Goal: Task Accomplishment & Management: Complete application form

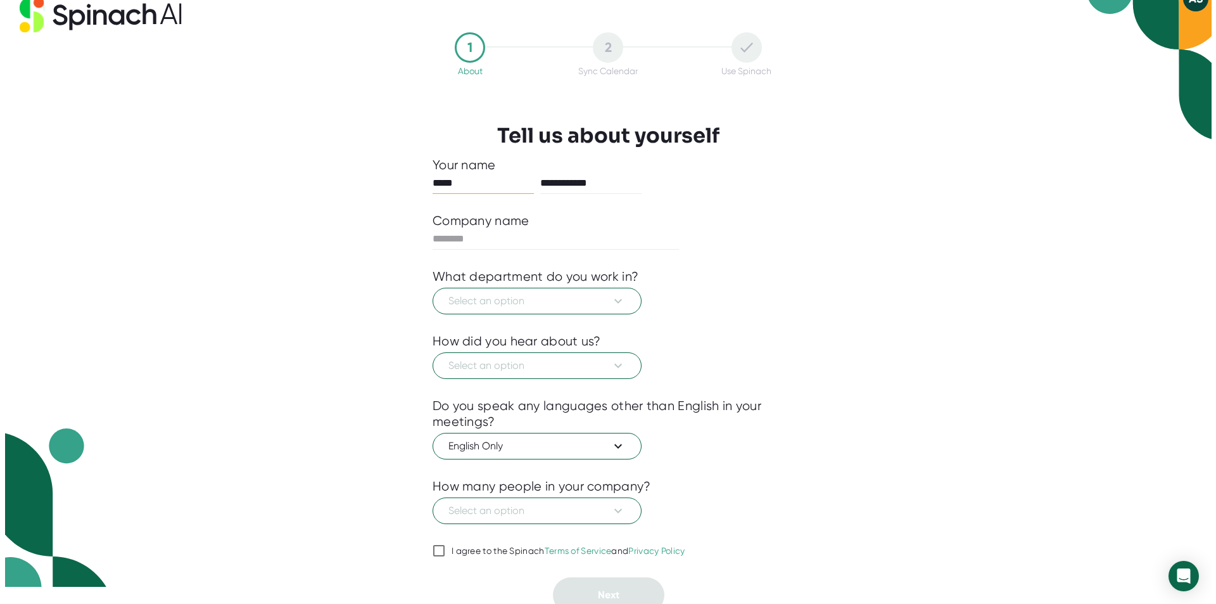
scroll to position [26, 0]
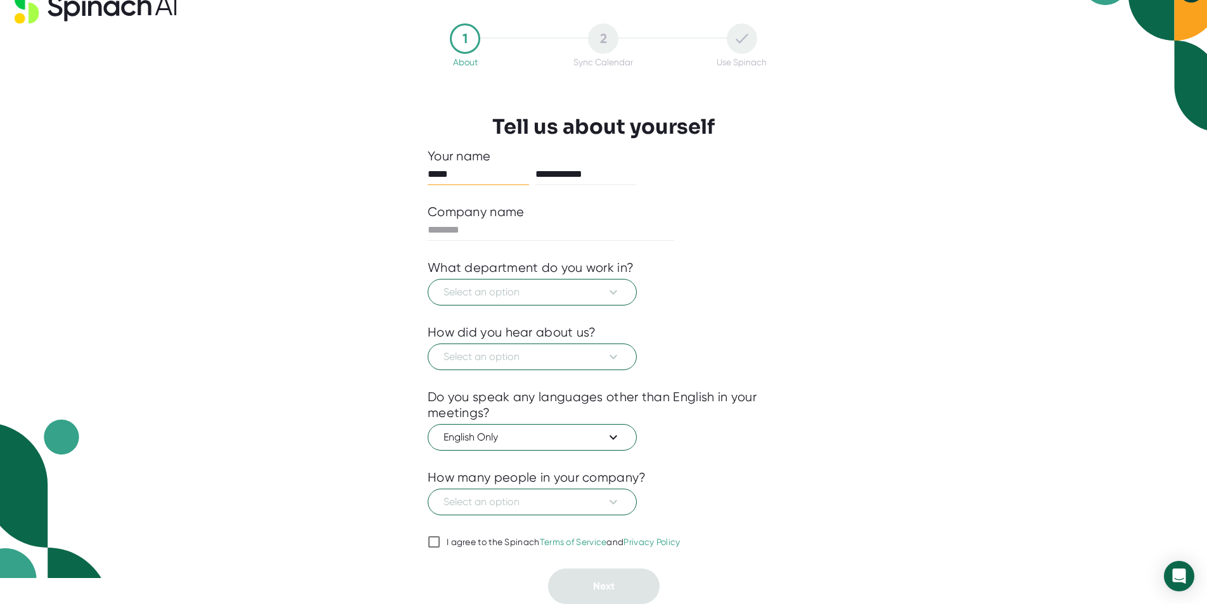
click at [446, 543] on span "I agree to the Spinach Terms of Service and Privacy Policy" at bounding box center [560, 541] width 240 height 11
click at [440, 543] on input "I agree to the Spinach Terms of Service and Privacy Policy" at bounding box center [434, 541] width 13 height 15
checkbox input "true"
click at [580, 298] on span "Select an option" at bounding box center [531, 291] width 177 height 15
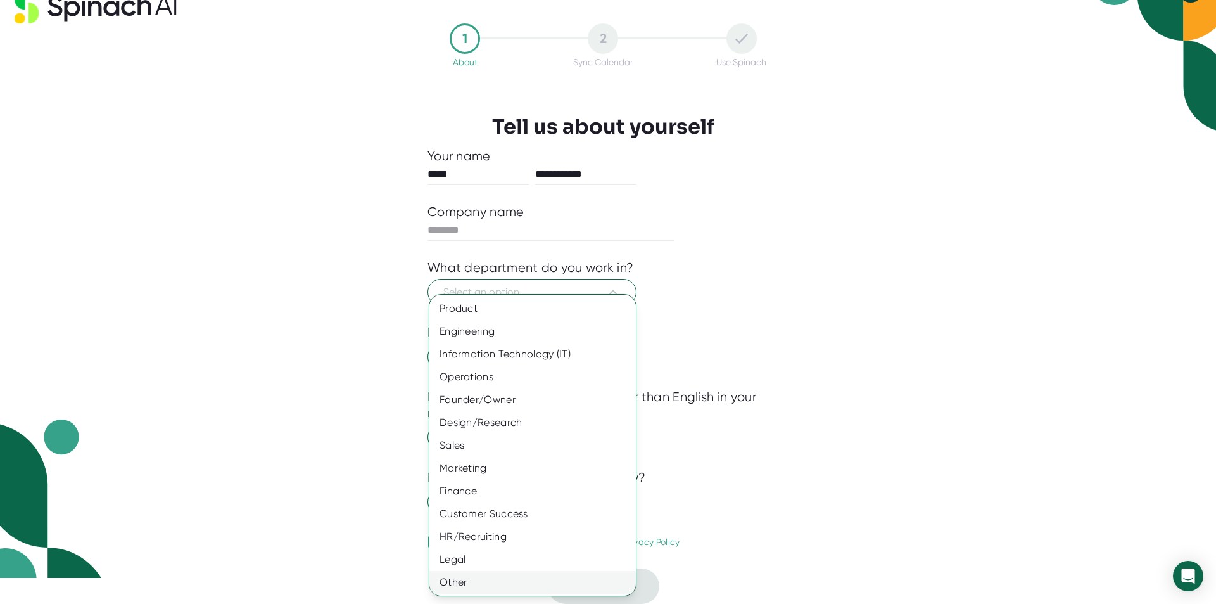
click at [493, 577] on div "Other" at bounding box center [537, 582] width 216 height 23
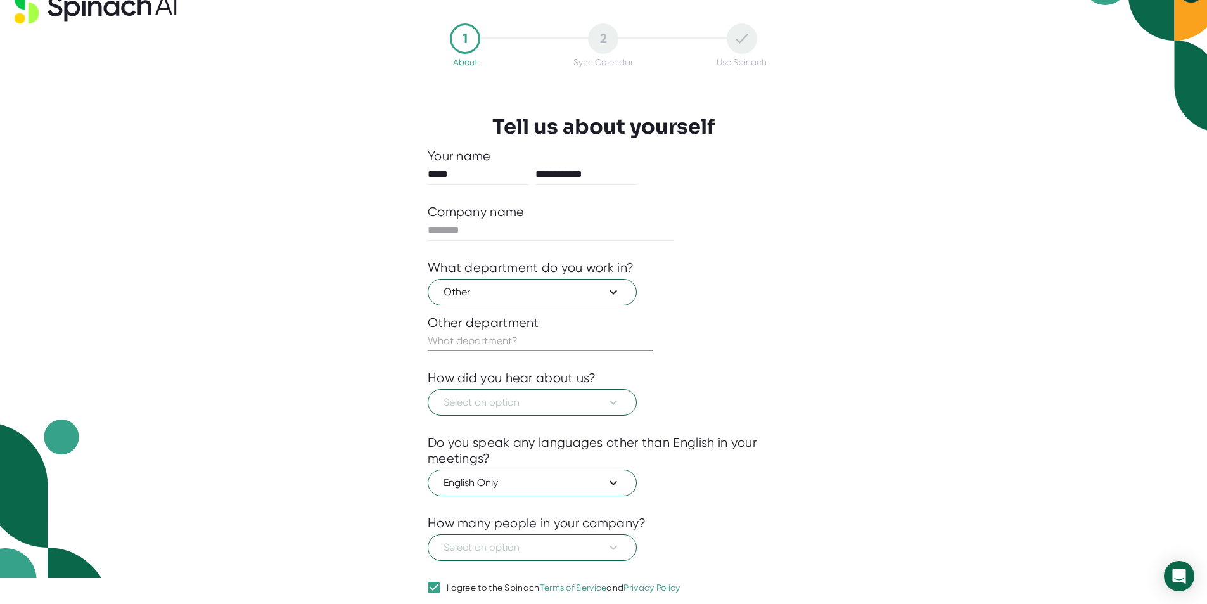
click at [552, 305] on div at bounding box center [604, 310] width 352 height 10
click at [548, 295] on span "Other" at bounding box center [531, 291] width 177 height 15
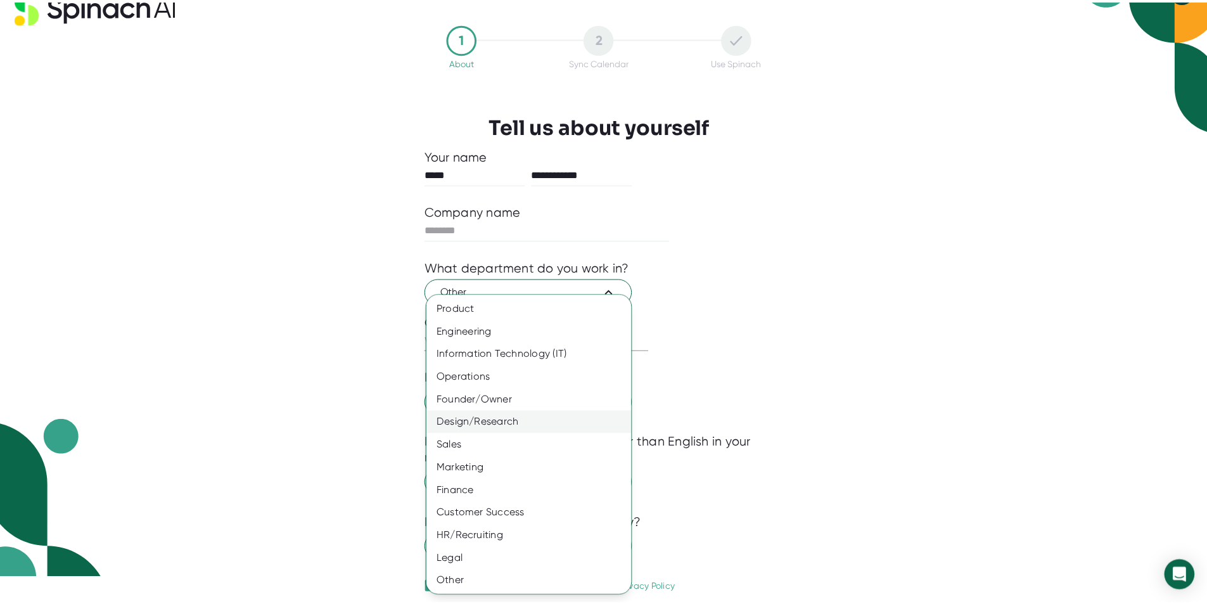
scroll to position [1, 0]
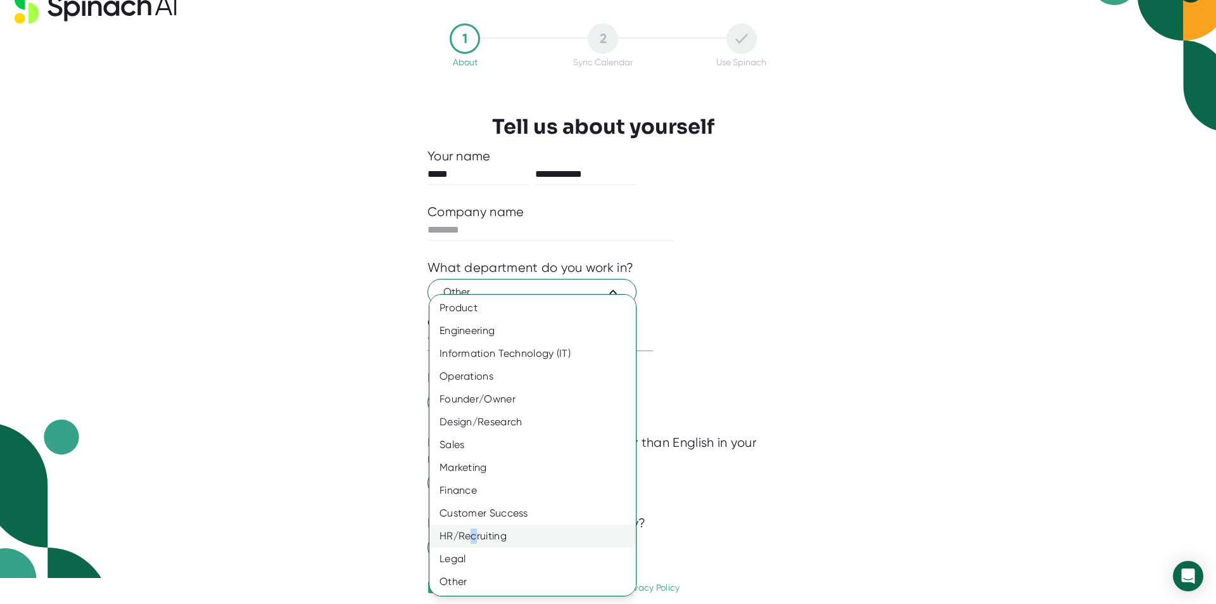
click at [472, 539] on div "HR/Recruiting" at bounding box center [537, 535] width 216 height 23
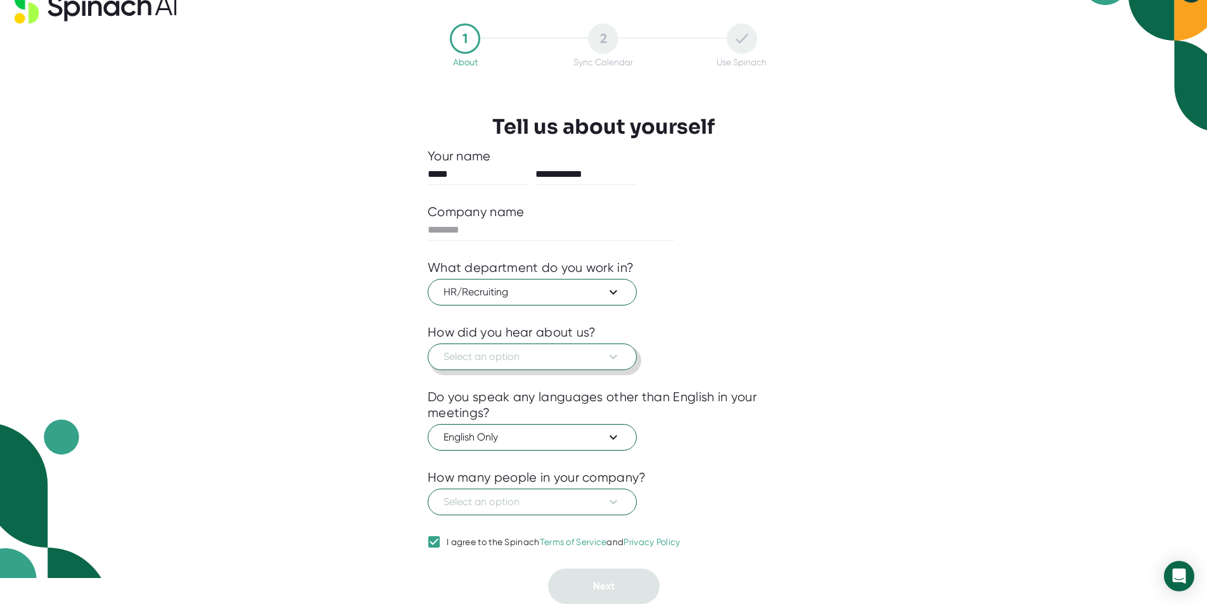
click at [506, 358] on span "Select an option" at bounding box center [531, 356] width 177 height 15
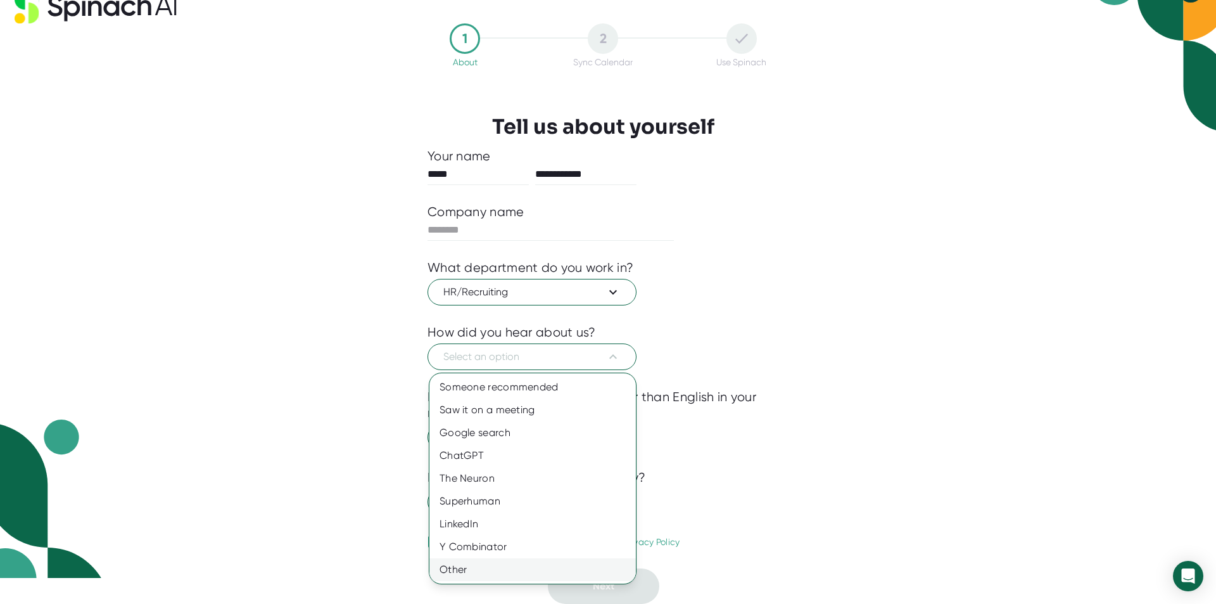
click at [469, 572] on div "Other" at bounding box center [532, 569] width 206 height 23
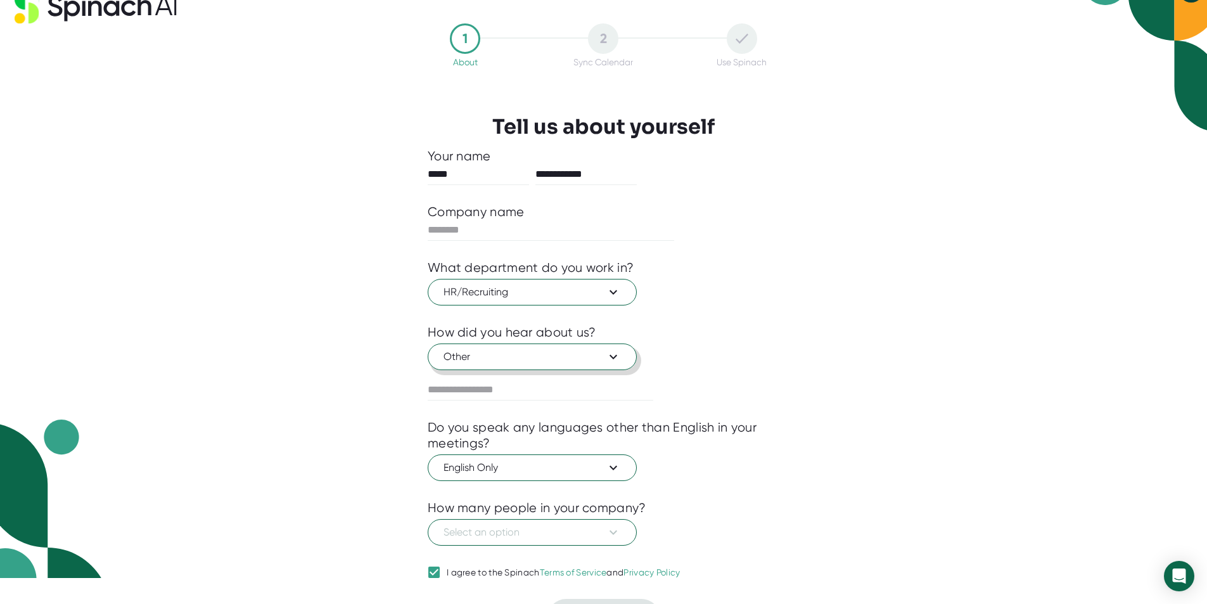
click at [509, 356] on span "Other" at bounding box center [531, 356] width 177 height 15
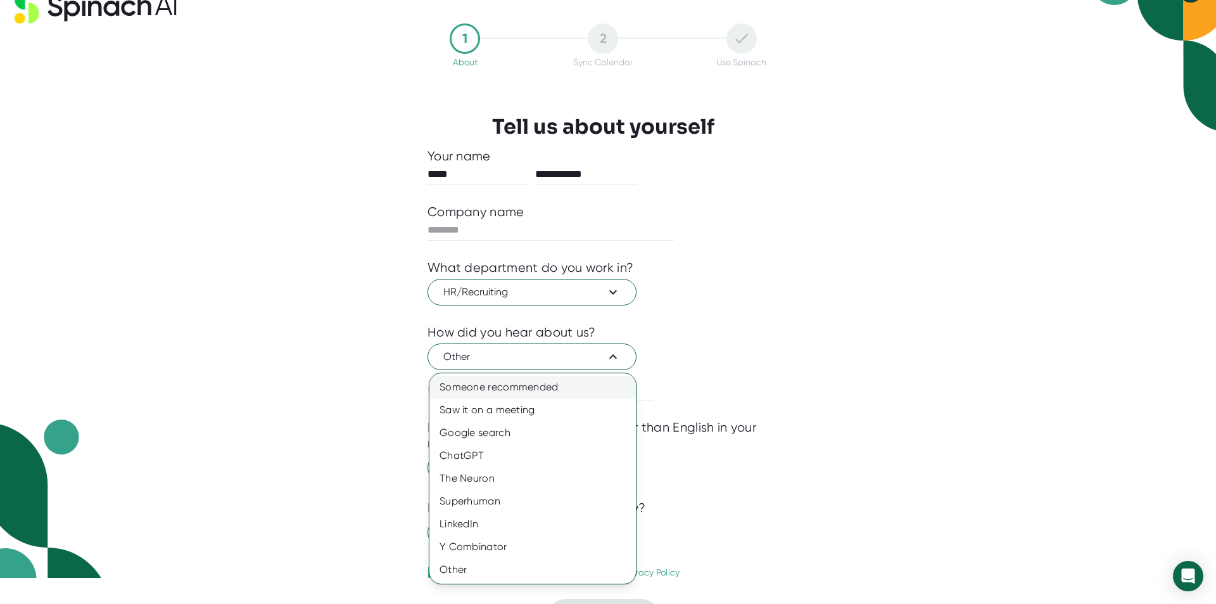
click at [500, 382] on div "Someone recommended" at bounding box center [532, 387] width 206 height 23
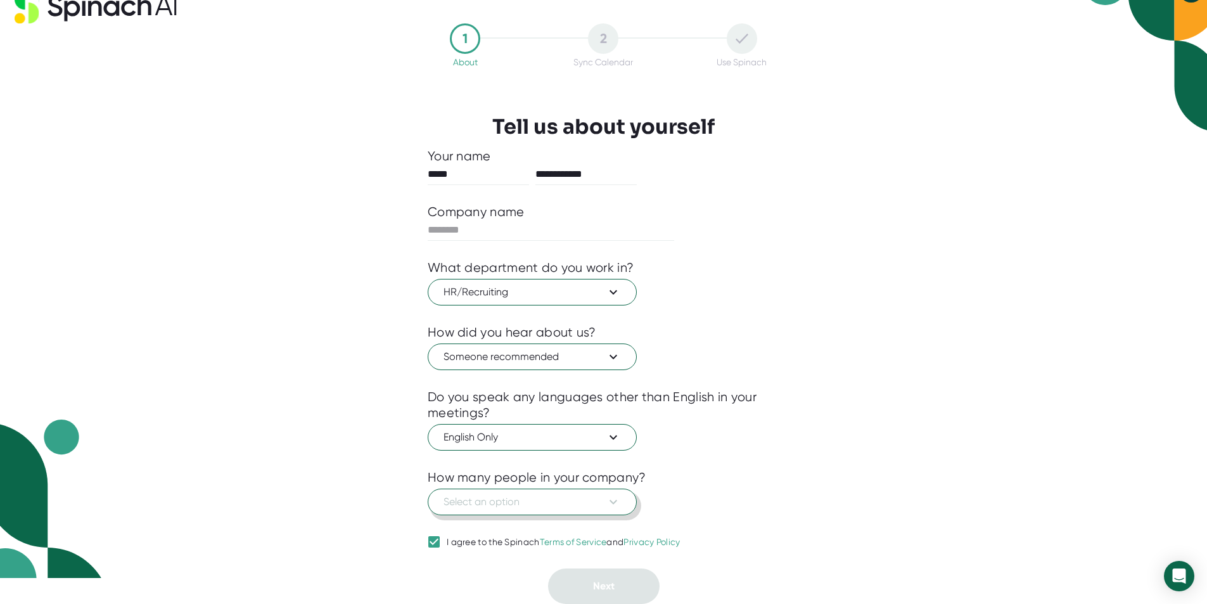
click at [495, 508] on span "Select an option" at bounding box center [531, 501] width 177 height 15
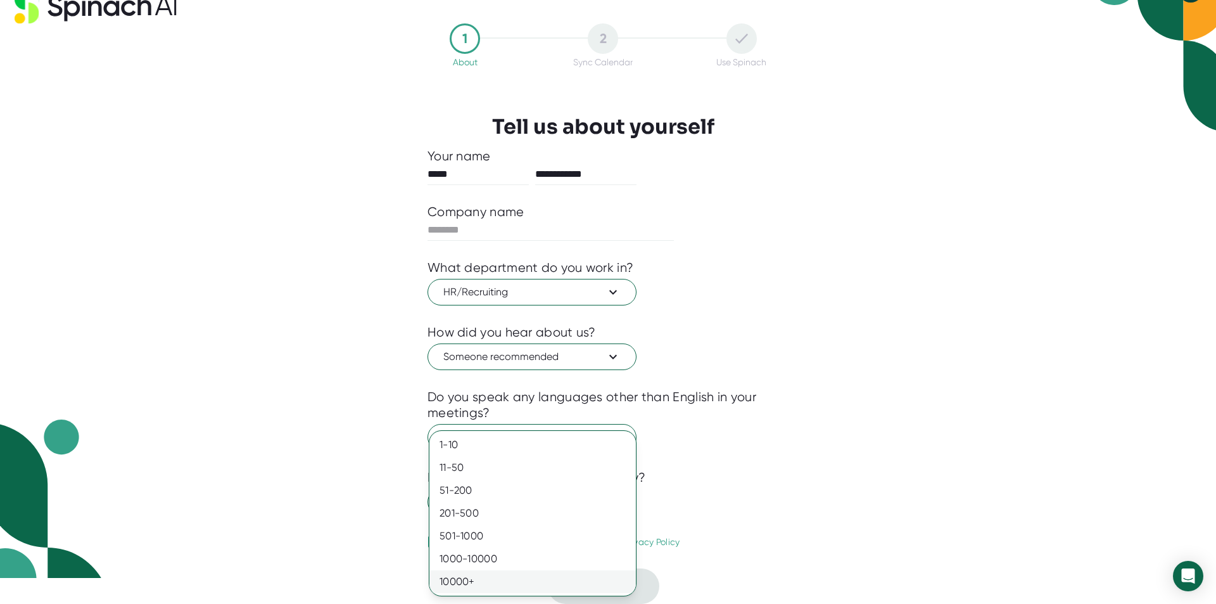
click at [493, 576] on div "10000+" at bounding box center [532, 581] width 206 height 23
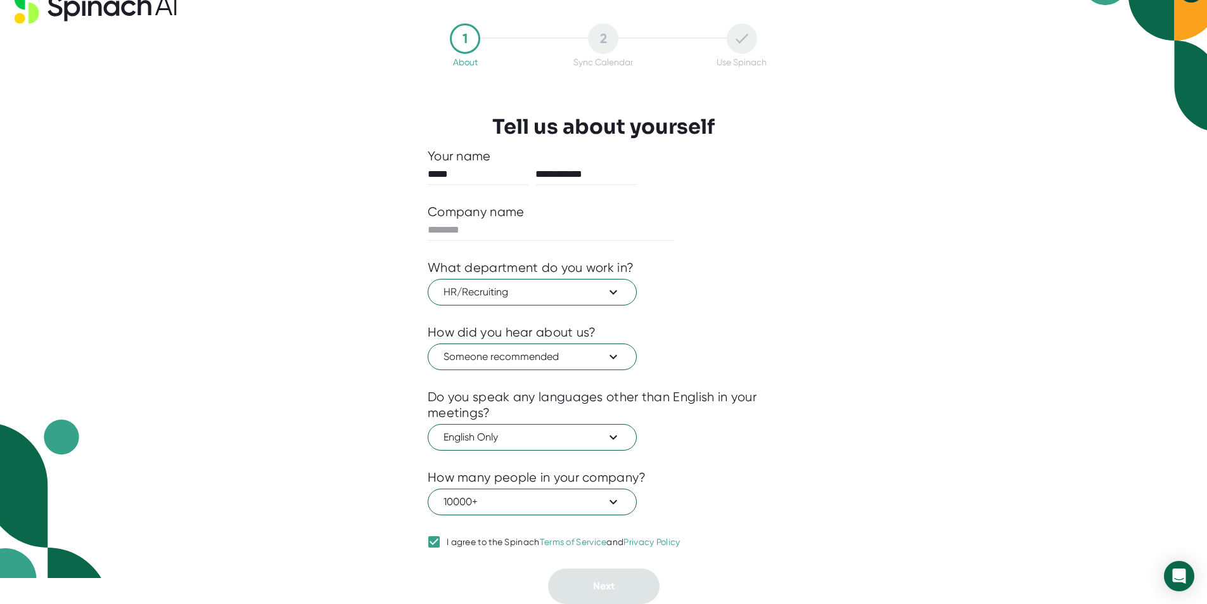
drag, startPoint x: 616, startPoint y: 25, endPoint x: 603, endPoint y: 36, distance: 17.0
click at [605, 35] on div "2 Sync Calendar" at bounding box center [603, 45] width 138 height 44
click at [603, 36] on div "2" at bounding box center [603, 38] width 30 height 30
click at [597, 41] on div "2" at bounding box center [603, 38] width 30 height 30
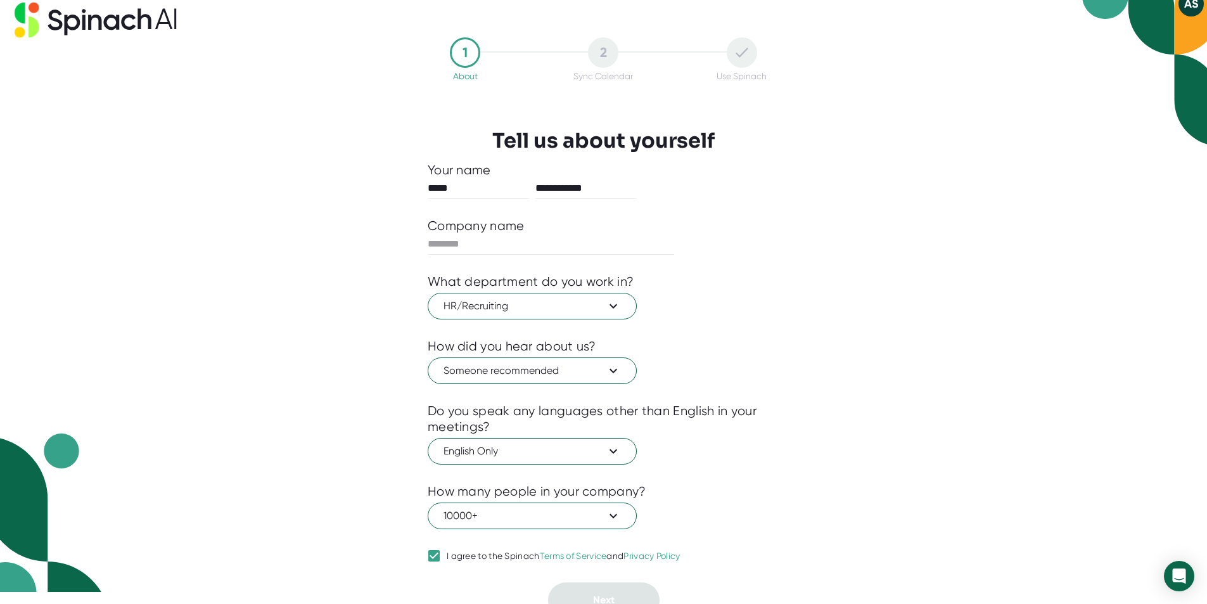
scroll to position [0, 0]
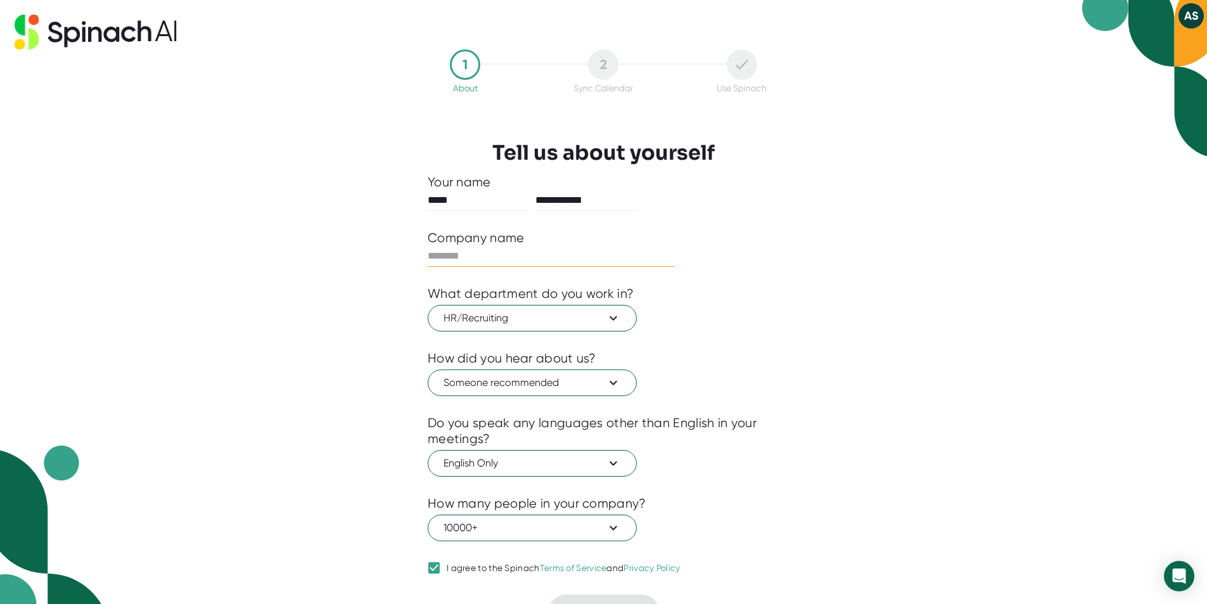
click at [467, 262] on input "text" at bounding box center [551, 256] width 246 height 20
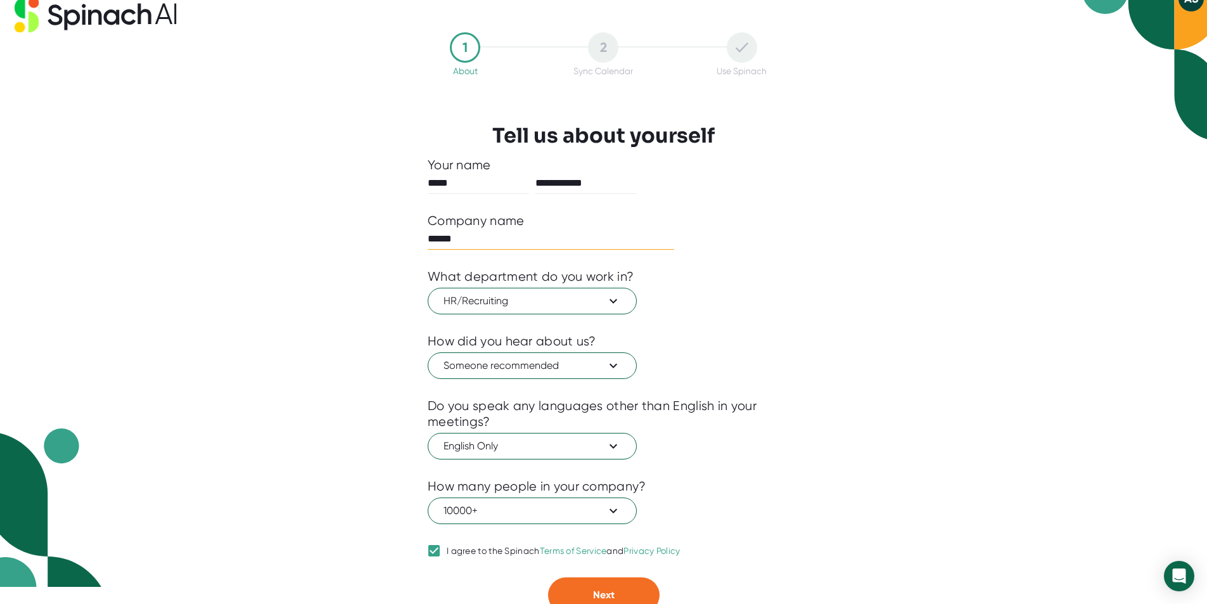
scroll to position [26, 0]
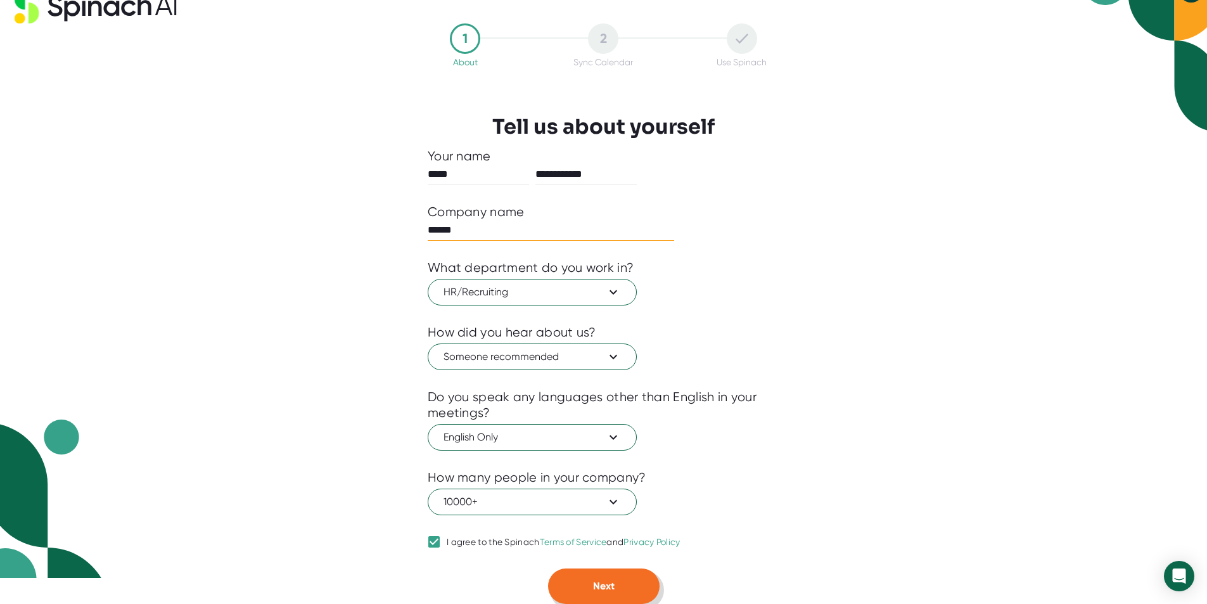
type input "******"
click at [587, 586] on button "Next" at bounding box center [603, 585] width 111 height 35
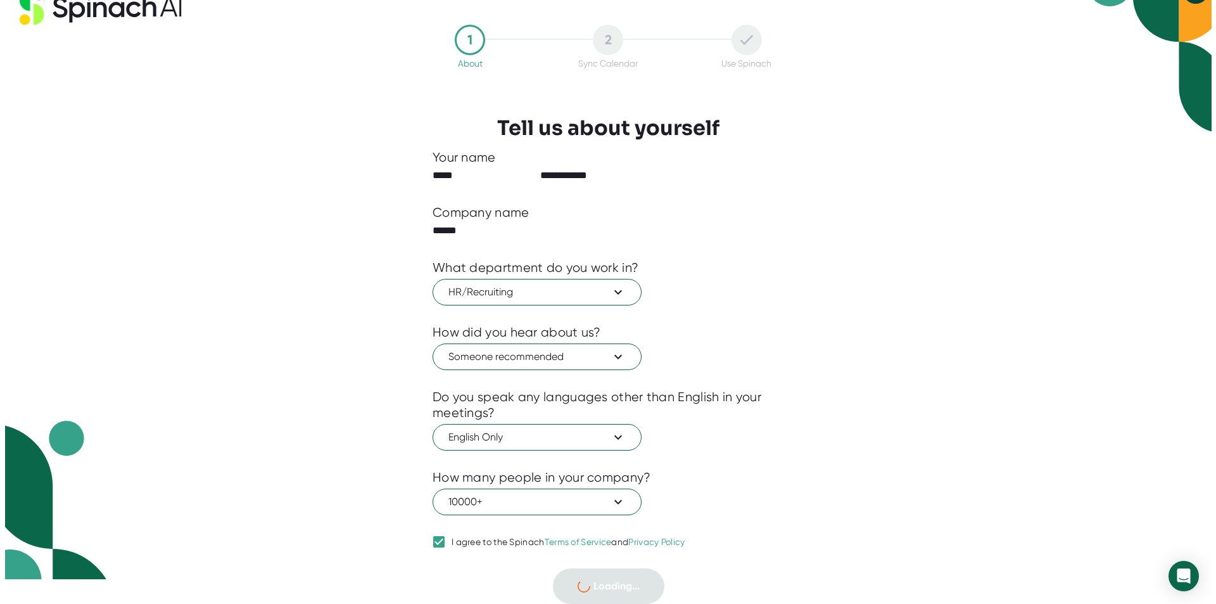
scroll to position [0, 0]
